Goal: Navigation & Orientation: Find specific page/section

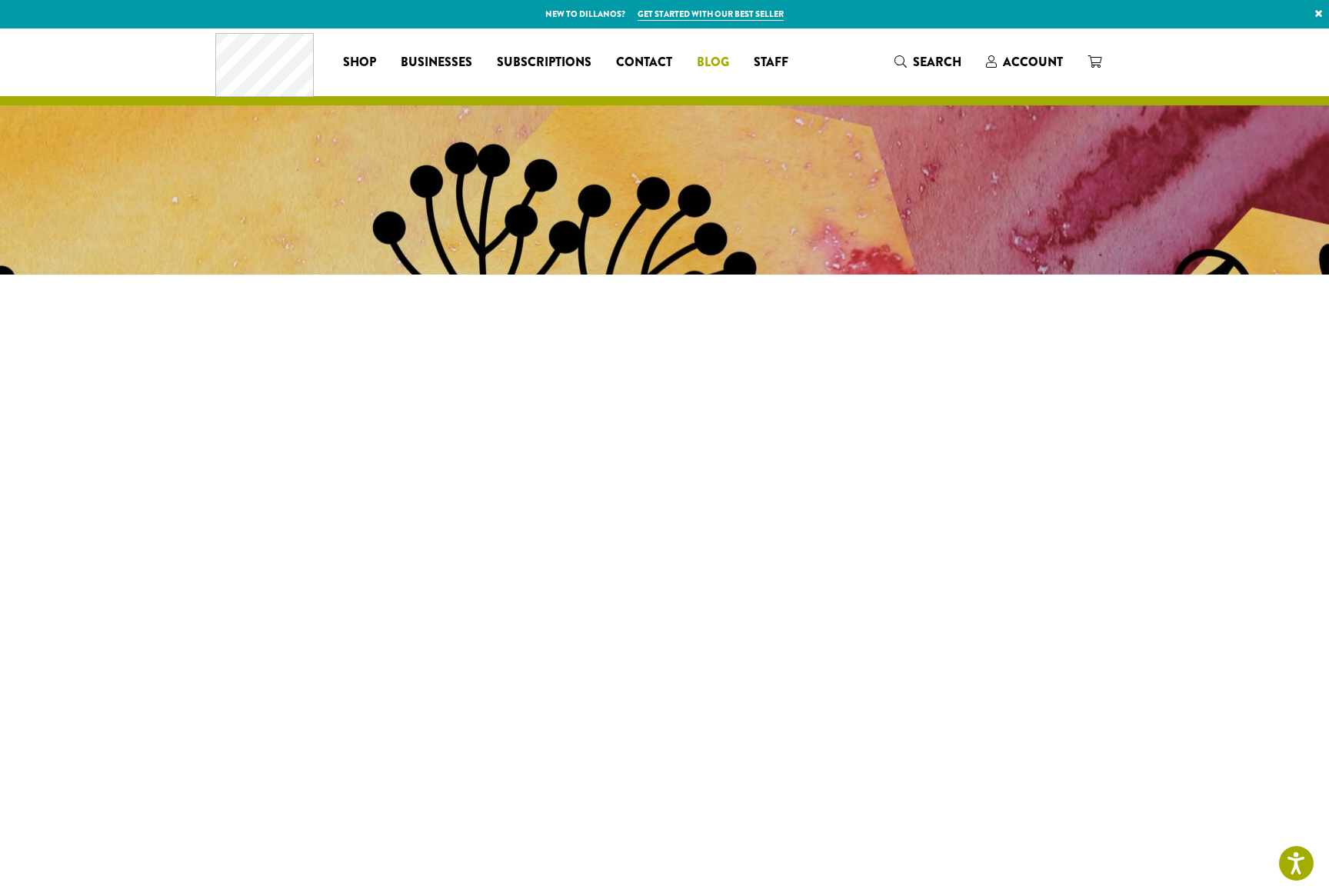
click at [717, 66] on span "Blog" at bounding box center [712, 63] width 32 height 20
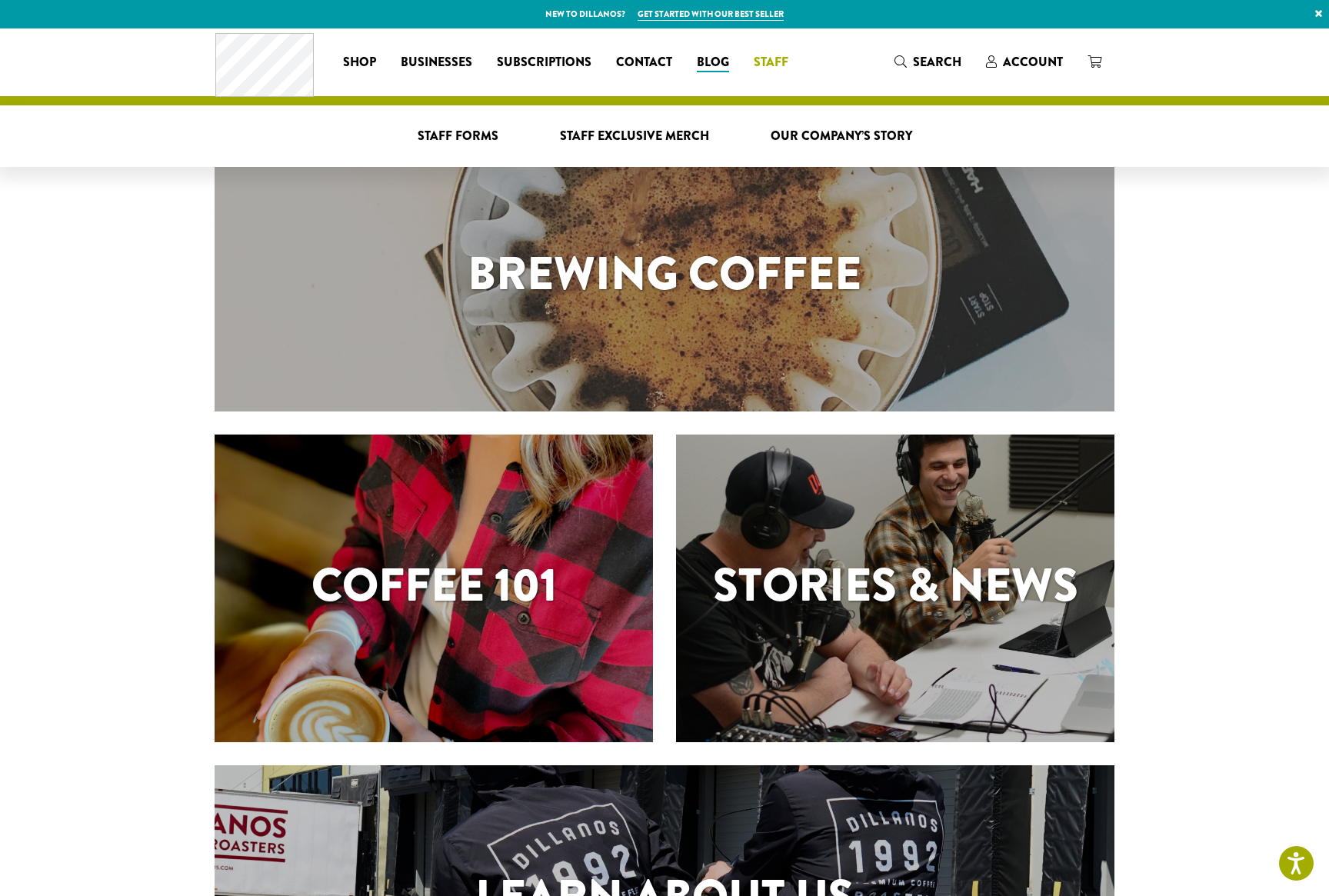
click at [775, 60] on span "Staff" at bounding box center [771, 63] width 34 height 20
click at [773, 63] on span "Staff" at bounding box center [771, 63] width 34 height 20
click at [487, 137] on span "Staff Forms" at bounding box center [457, 136] width 81 height 20
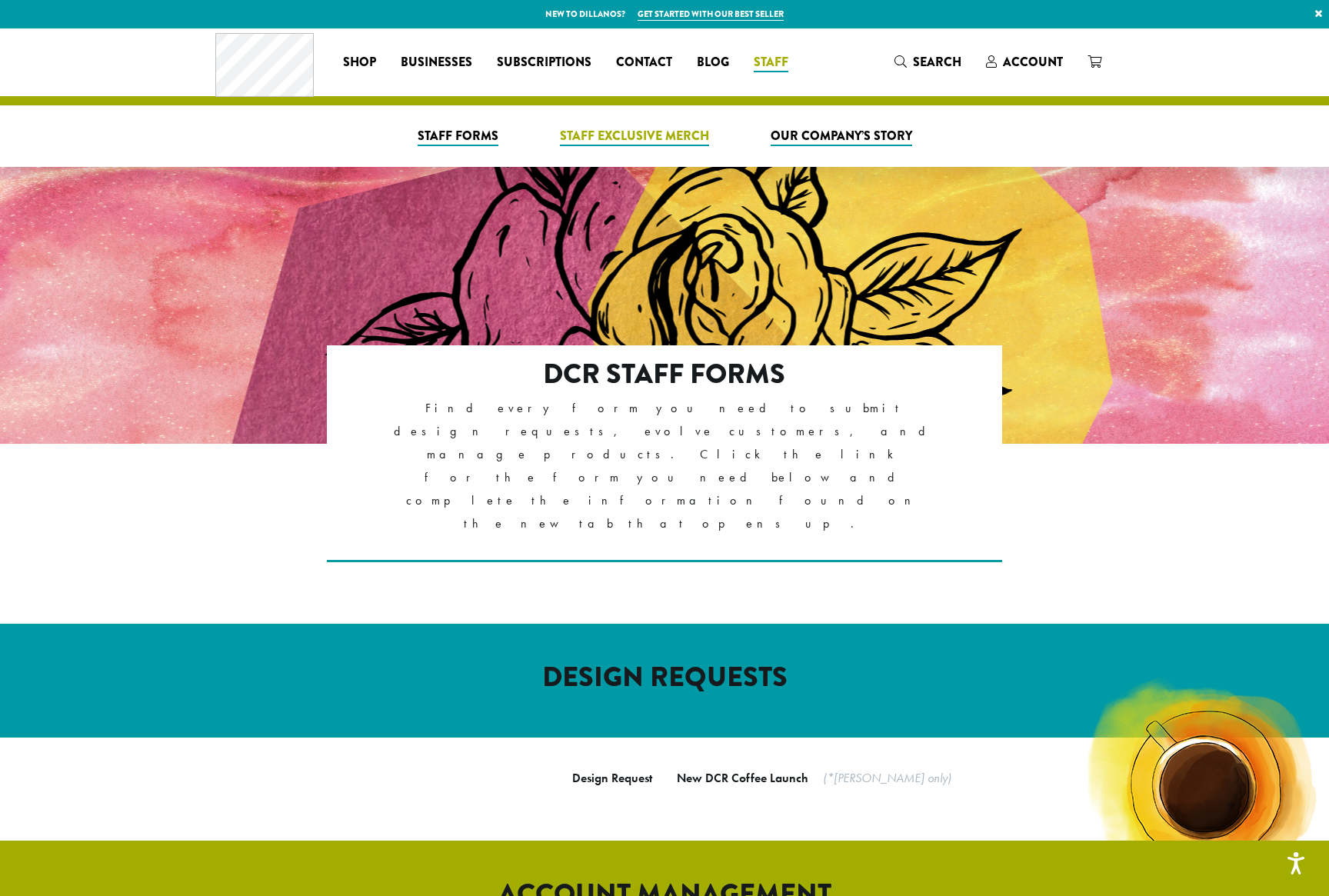
click at [627, 145] on span "Staff Exclusive Merch" at bounding box center [634, 136] width 149 height 20
click at [808, 138] on span "Our Company’s Story" at bounding box center [841, 136] width 141 height 20
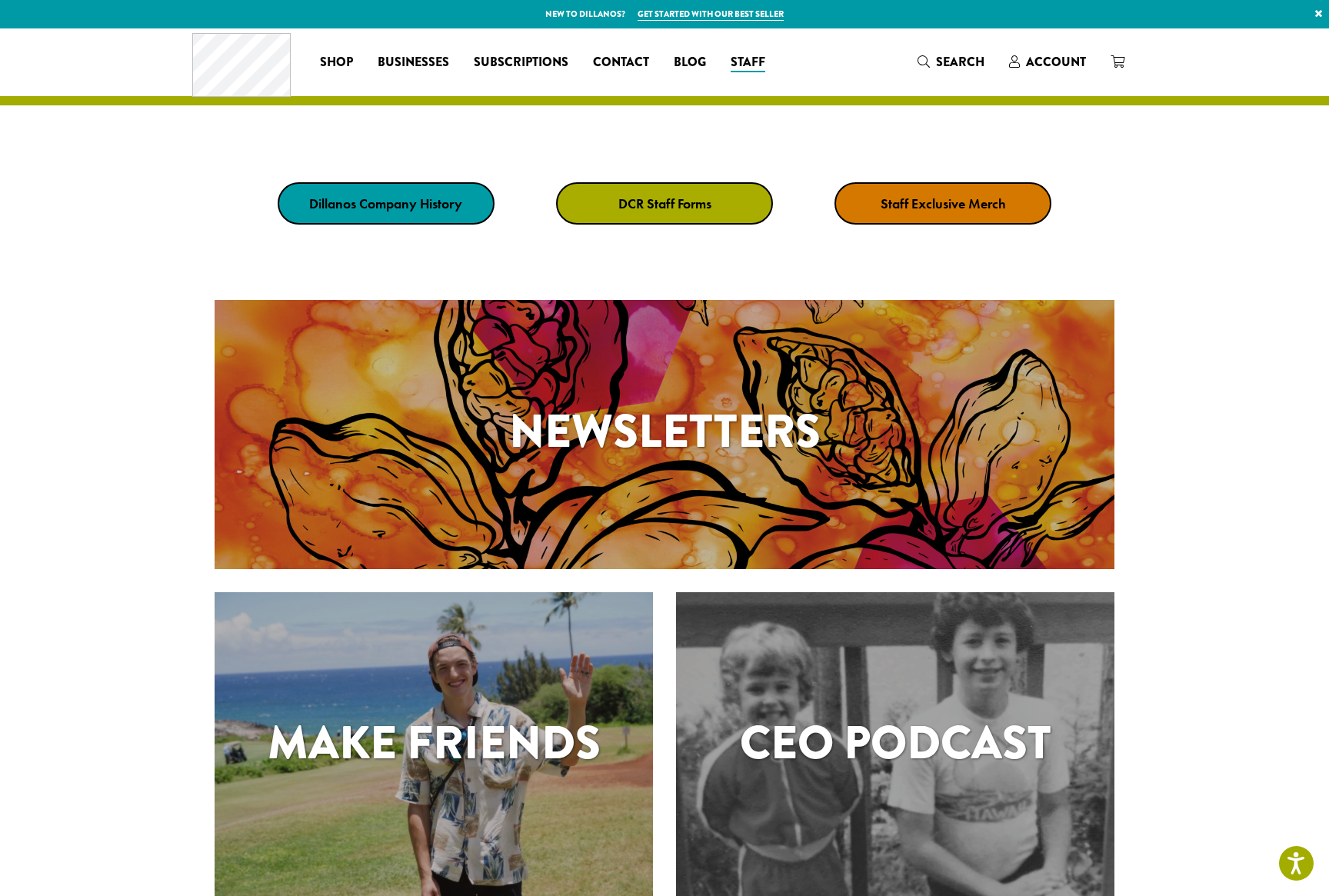
click at [688, 439] on h1 "Newsletters" at bounding box center [664, 432] width 900 height 70
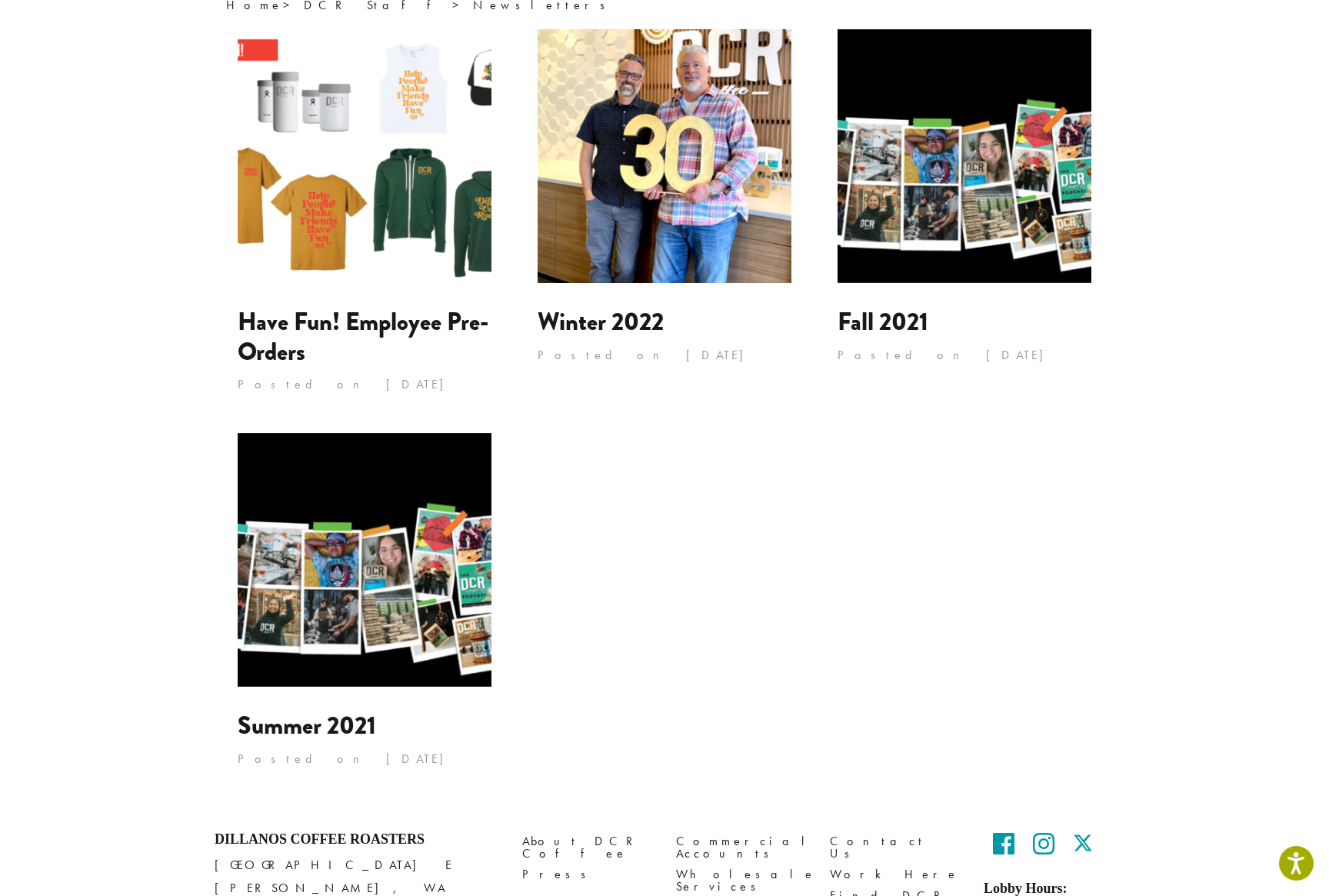
scroll to position [244, 0]
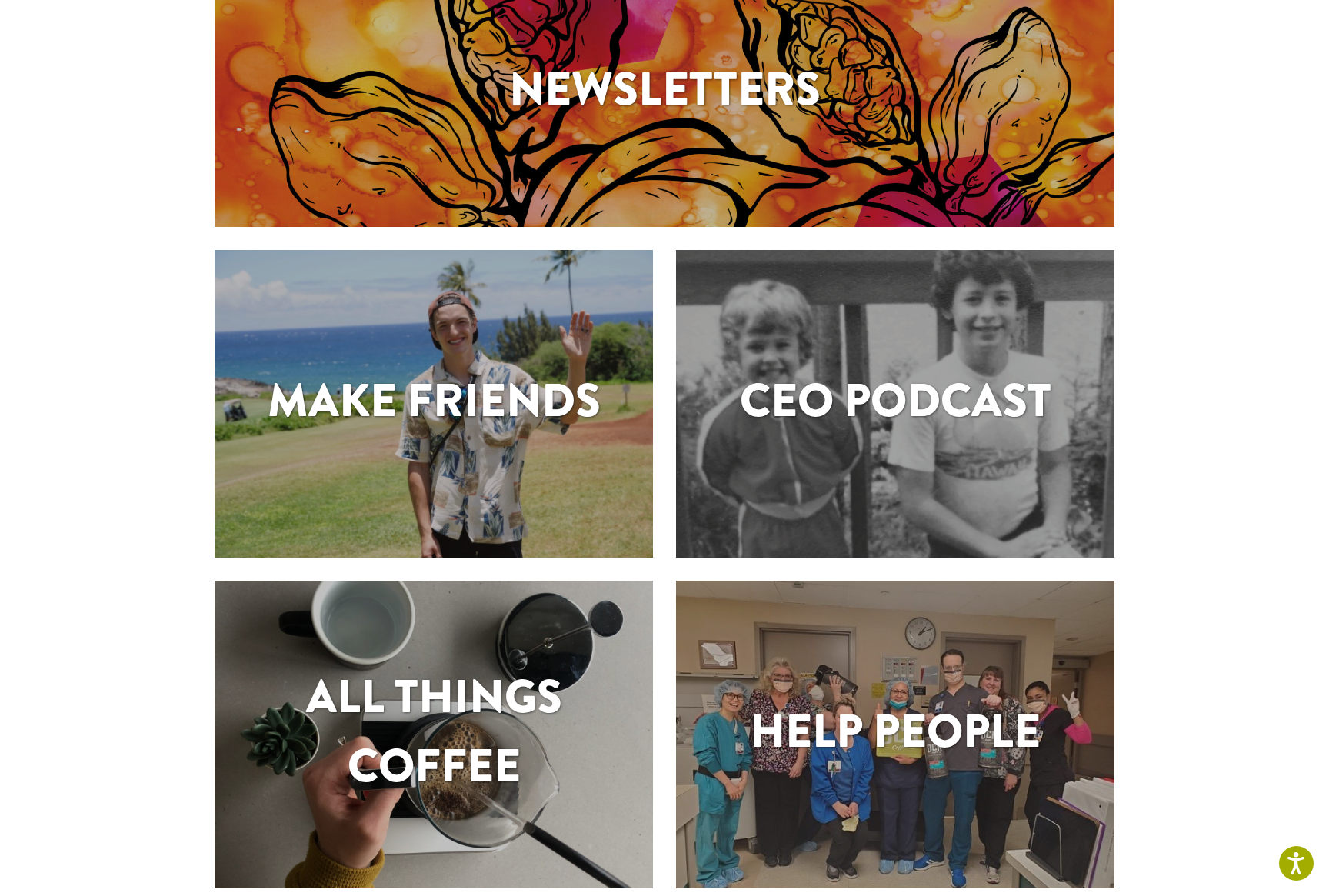
scroll to position [214, 0]
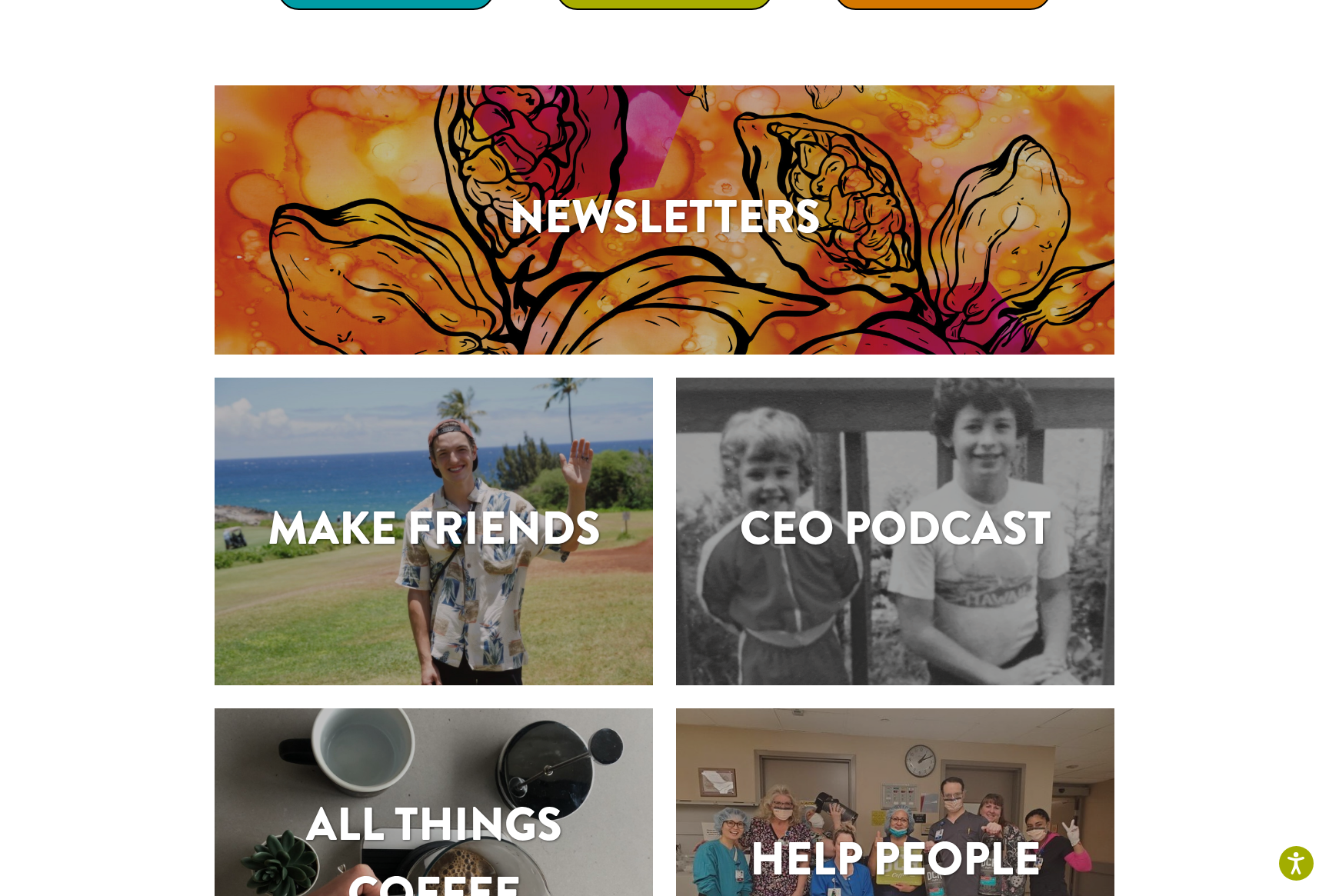
click at [811, 557] on h1 "CEO Podcast" at bounding box center [895, 529] width 439 height 70
click at [839, 541] on h1 "CEO Podcast" at bounding box center [895, 529] width 439 height 70
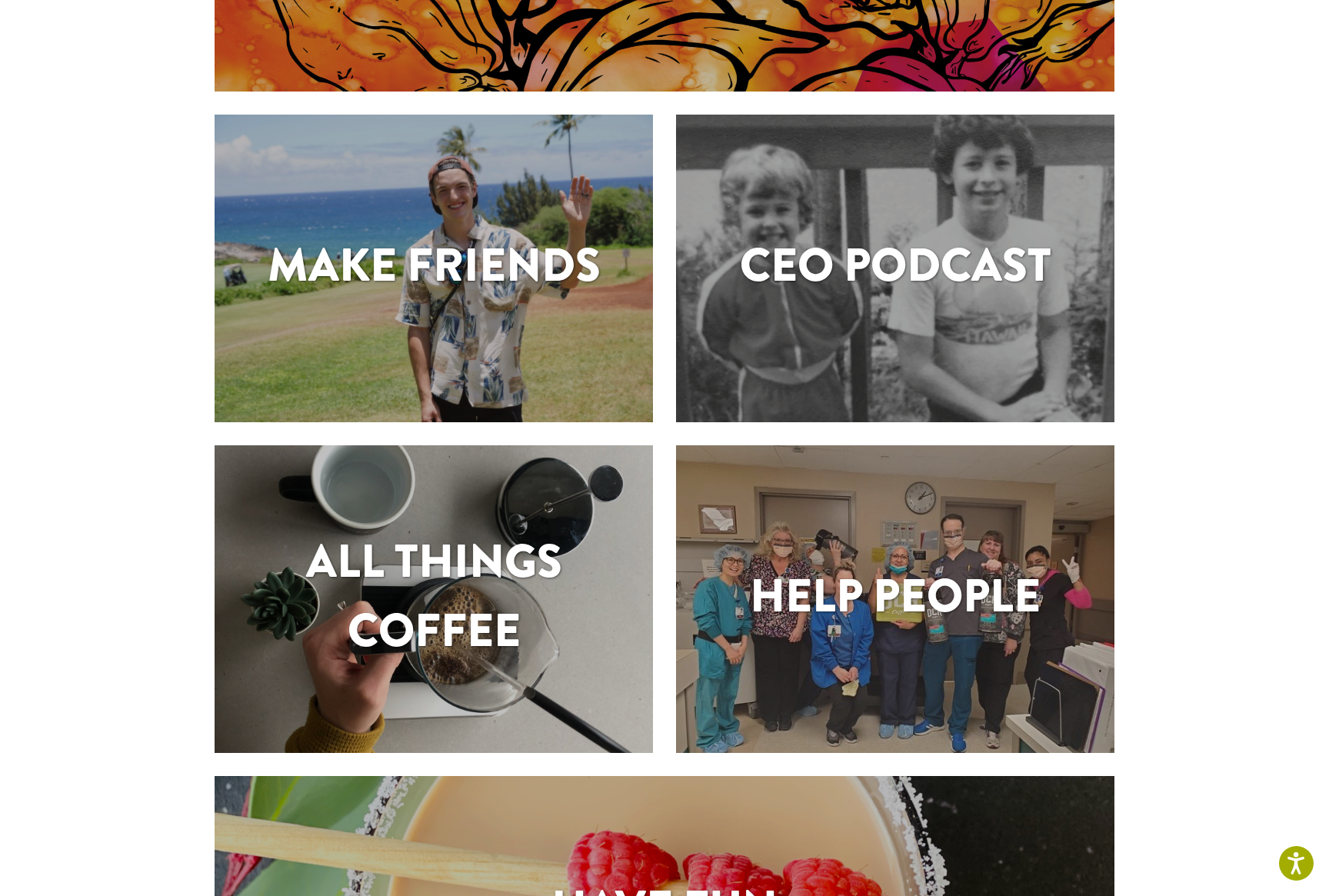
scroll to position [490, 0]
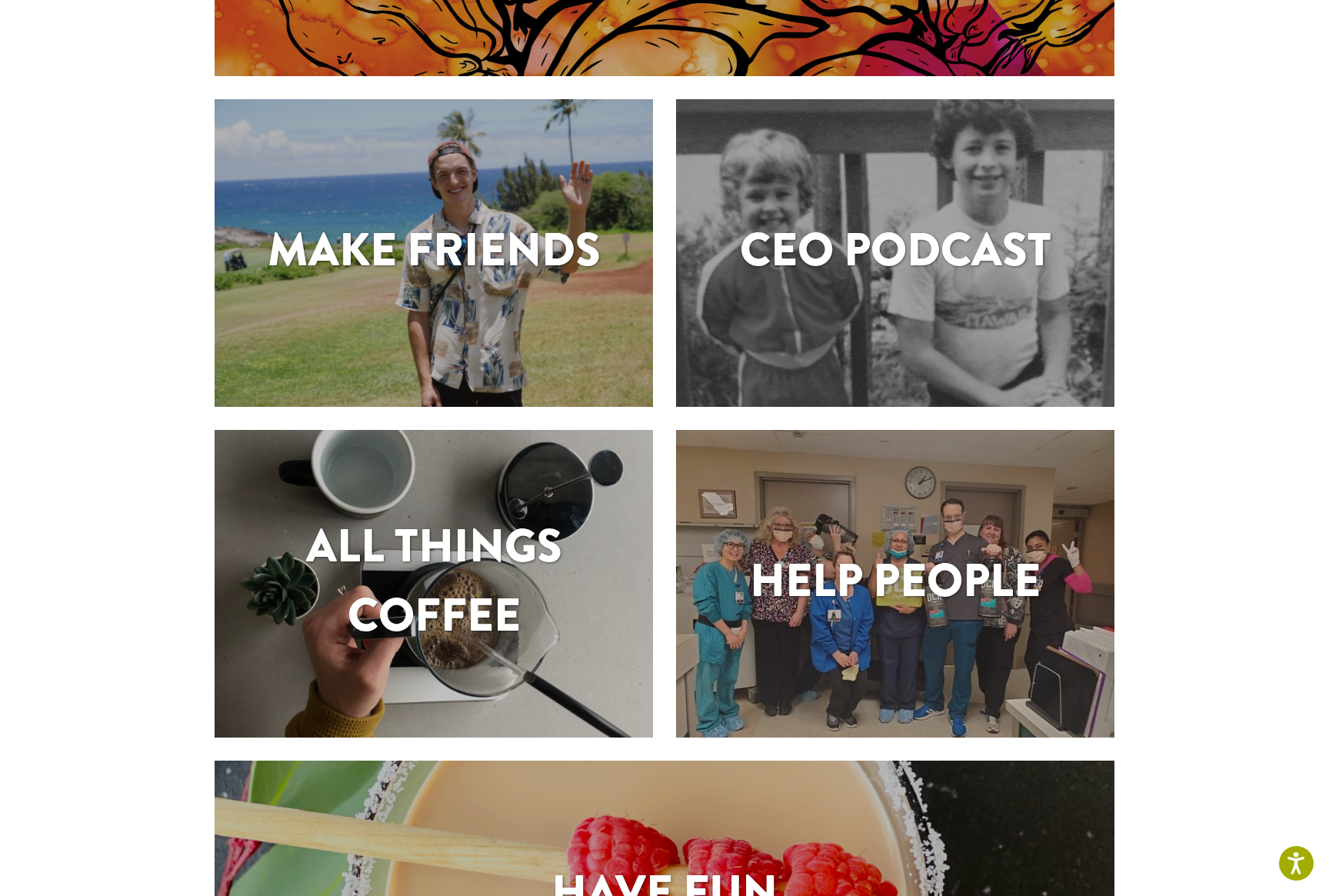
click at [840, 584] on h1 "Help People" at bounding box center [895, 580] width 439 height 70
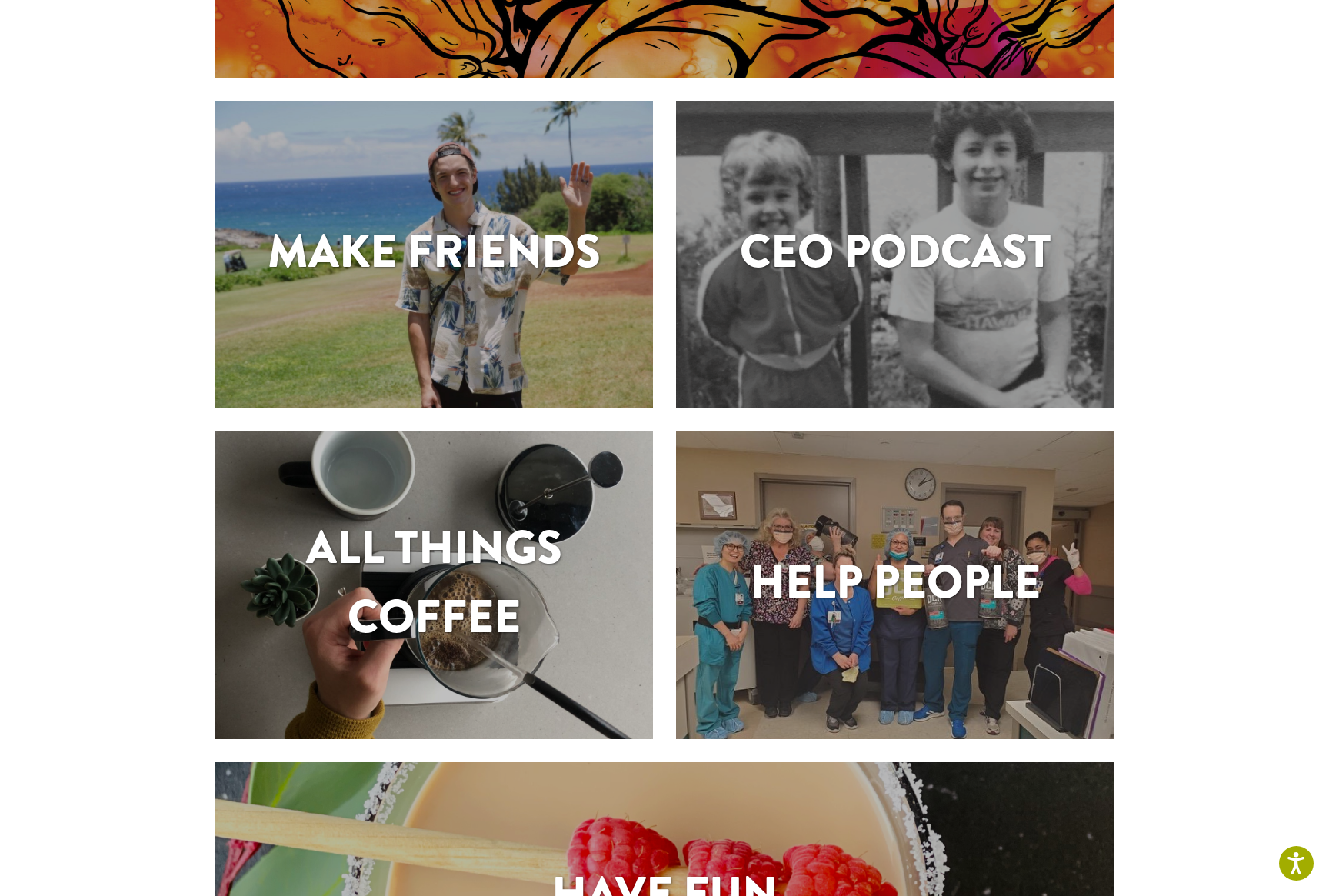
scroll to position [493, 0]
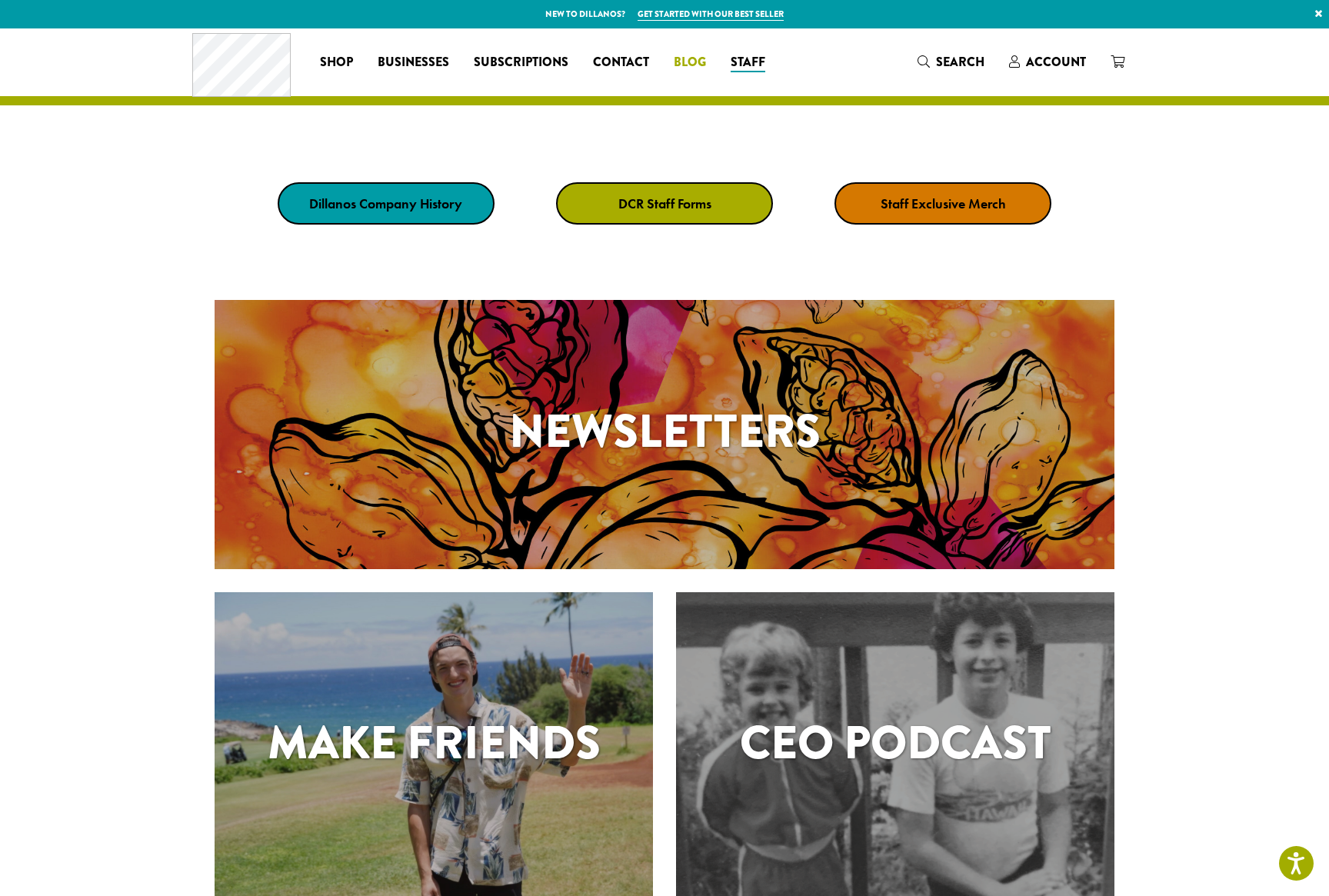
click at [688, 64] on span "Blog" at bounding box center [690, 63] width 32 height 20
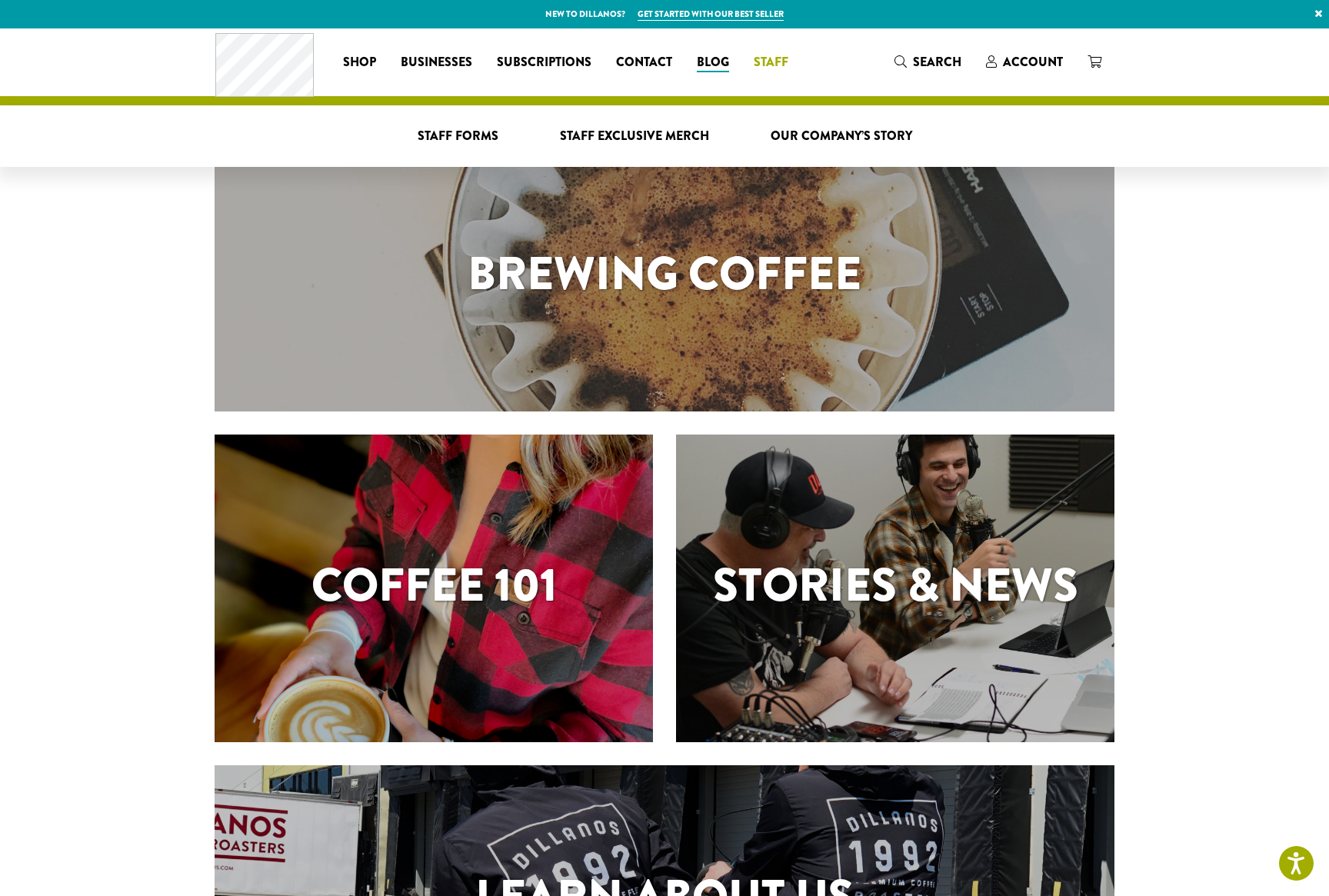
click at [772, 64] on span "Staff" at bounding box center [771, 63] width 34 height 20
click at [629, 143] on span "Staff Exclusive Merch" at bounding box center [634, 136] width 149 height 20
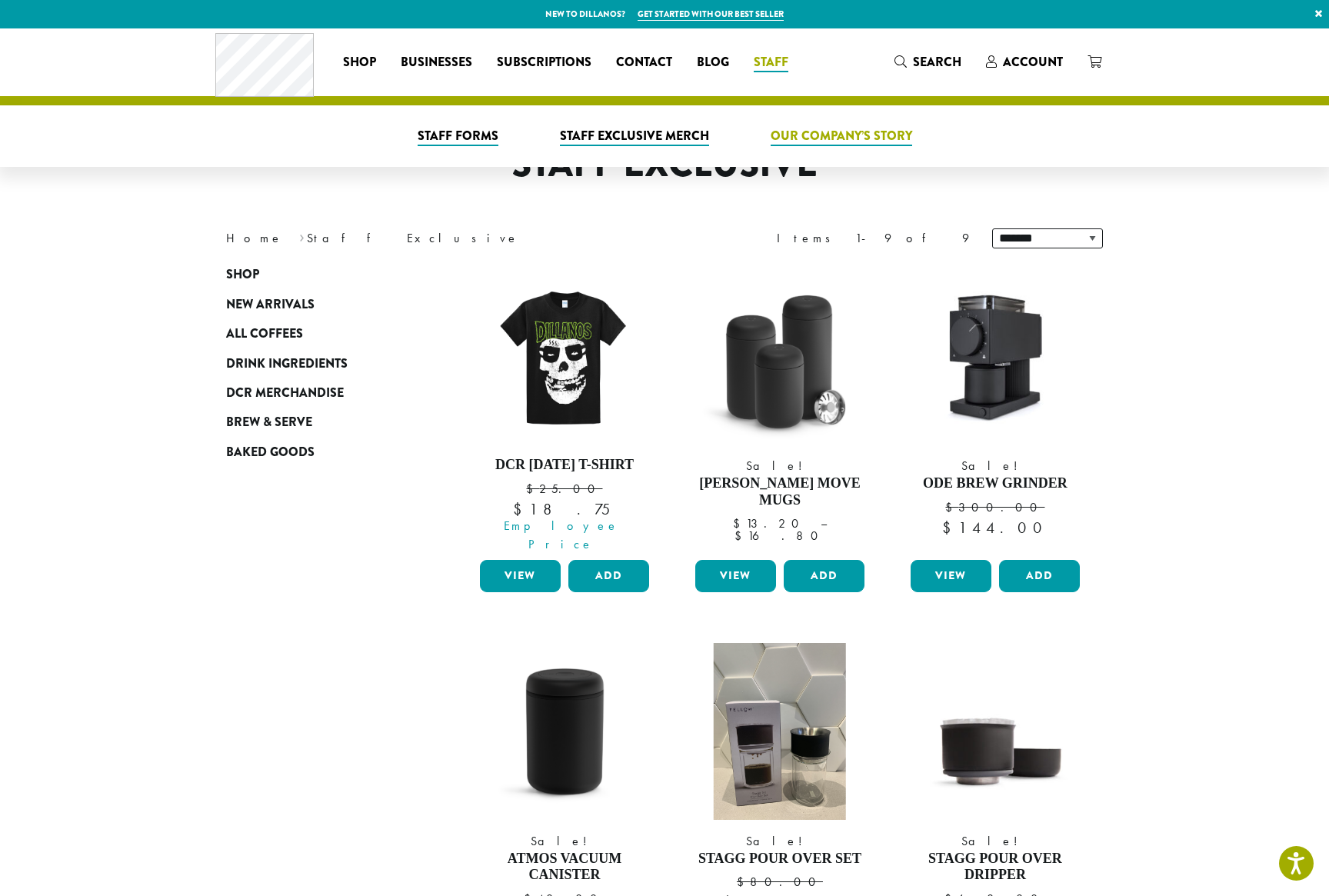
click at [847, 143] on span "Our Company’s Story" at bounding box center [841, 136] width 141 height 20
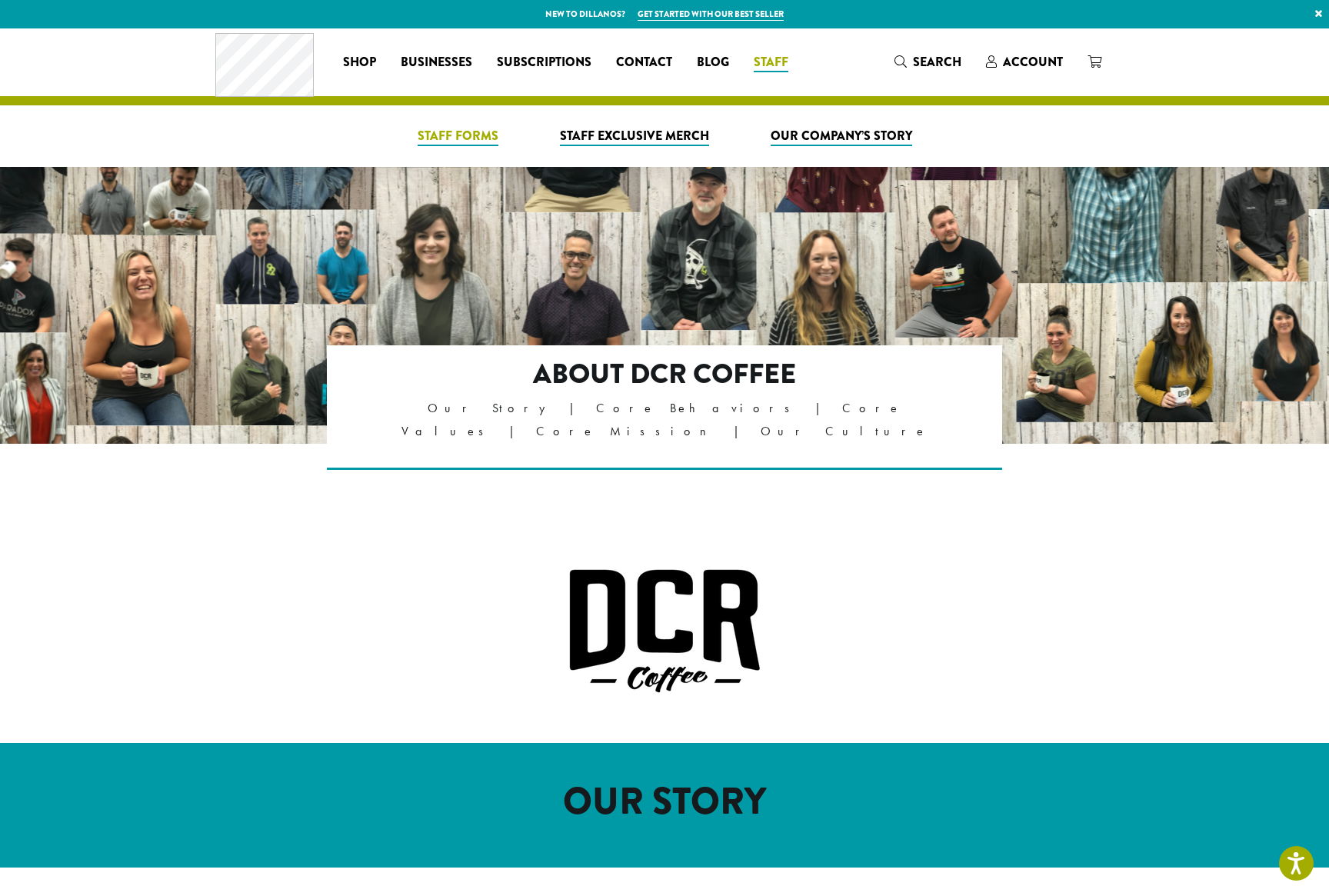
click at [464, 136] on span "Staff Forms" at bounding box center [457, 136] width 81 height 20
